Goal: Task Accomplishment & Management: Use online tool/utility

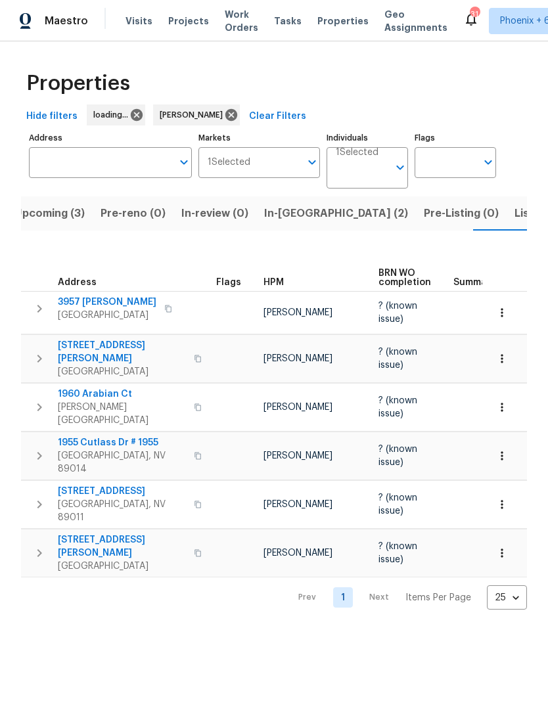
scroll to position [0, 26]
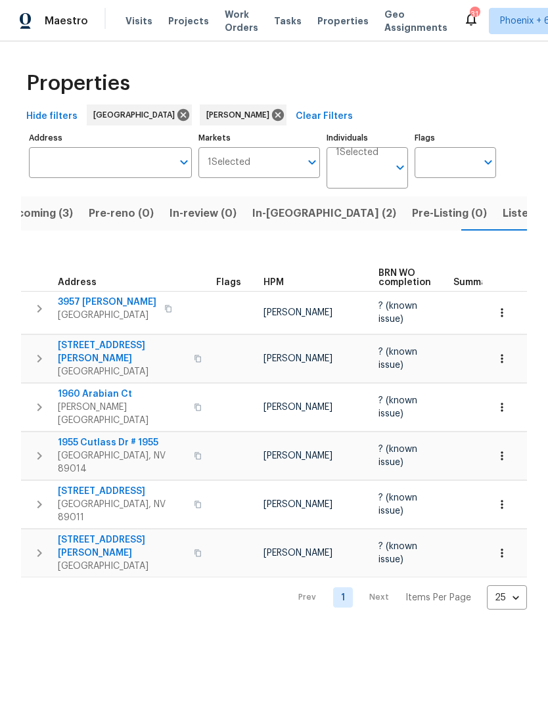
click at [284, 215] on span "In-[GEOGRAPHIC_DATA] (2)" at bounding box center [324, 213] width 144 height 18
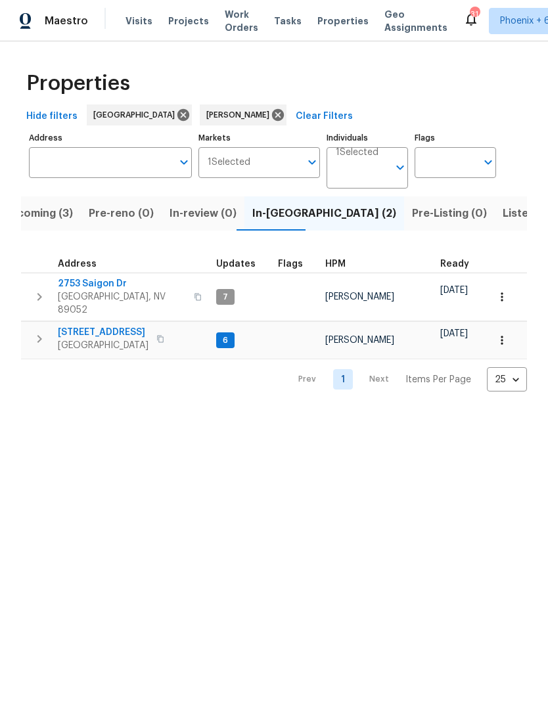
click at [121, 326] on span "[STREET_ADDRESS]" at bounding box center [103, 332] width 91 height 13
click at [62, 221] on span "Upcoming (3)" at bounding box center [38, 213] width 70 height 18
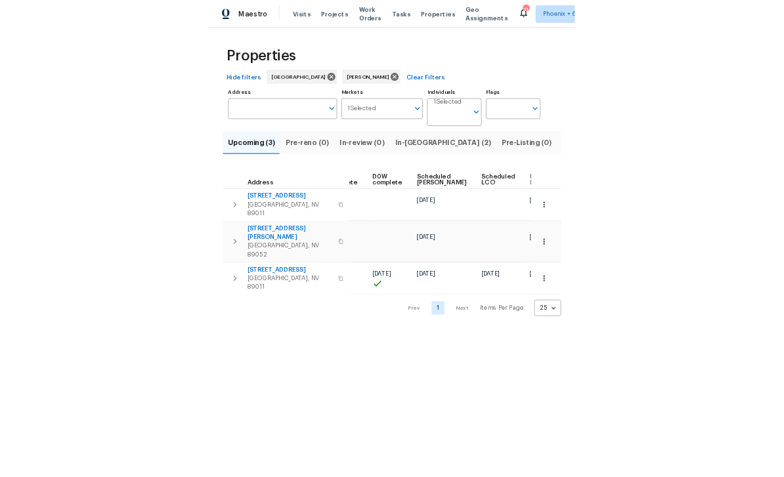
scroll to position [0, 329]
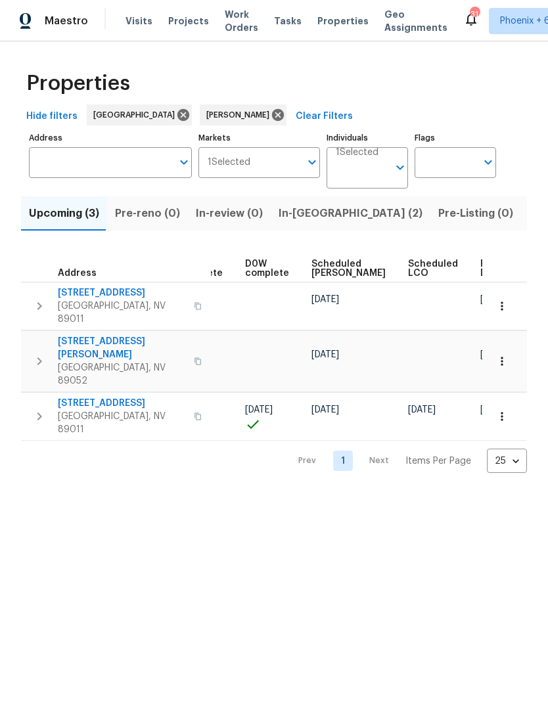
click at [500, 410] on icon "button" at bounding box center [501, 416] width 13 height 13
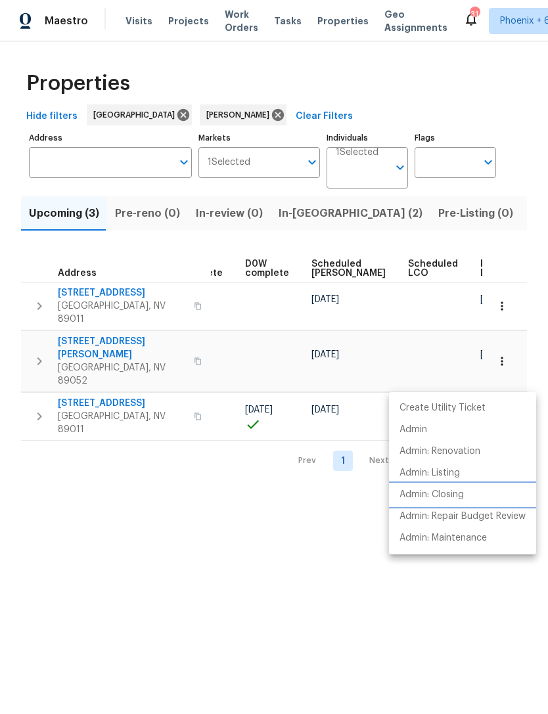
click at [446, 494] on p "Admin: Closing" at bounding box center [431, 495] width 64 height 14
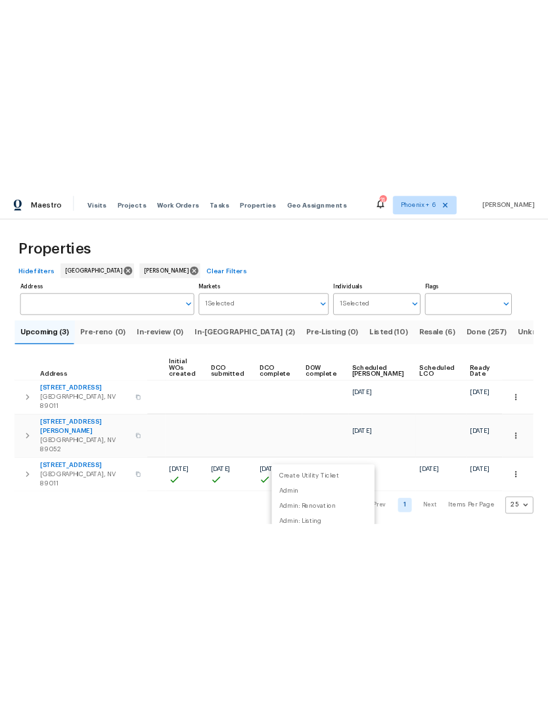
scroll to position [0, 93]
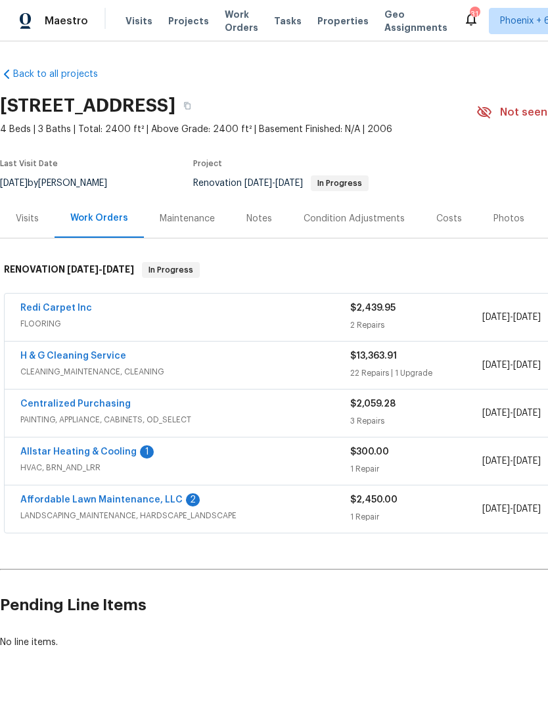
click at [97, 356] on link "H & G Cleaning Service" at bounding box center [73, 355] width 106 height 9
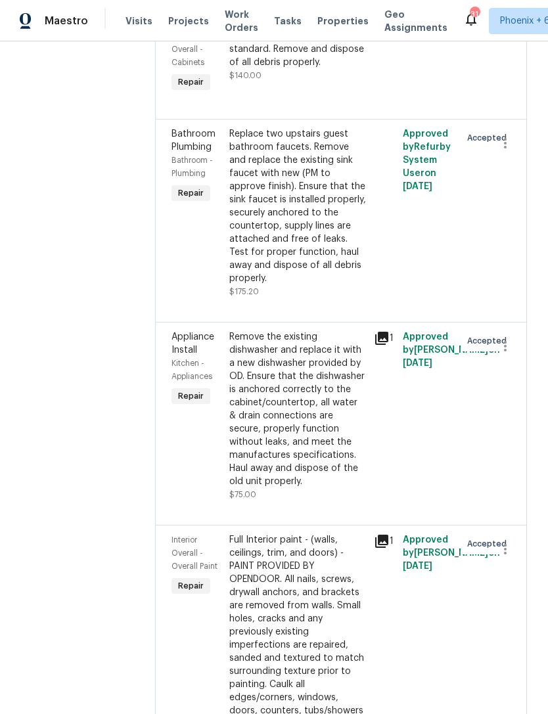
scroll to position [2918, 0]
